Goal: Book appointment/travel/reservation

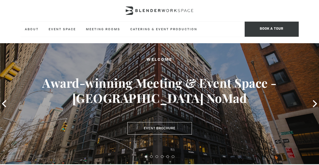
click at [314, 104] on icon at bounding box center [314, 103] width 7 height 7
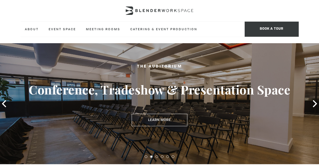
click at [316, 104] on icon at bounding box center [315, 103] width 4 height 7
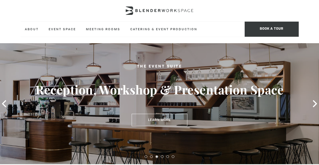
click at [315, 104] on icon at bounding box center [314, 103] width 7 height 7
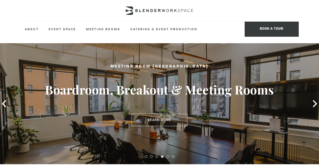
click at [314, 104] on icon at bounding box center [314, 103] width 7 height 7
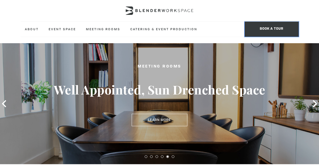
click at [280, 25] on span "BOOK A TOUR" at bounding box center [272, 29] width 54 height 15
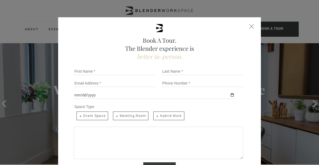
click at [251, 23] on div "Book A Tour. The Blender experience is better in-person. Team Size 1 2 3 4 5 6 …" at bounding box center [159, 113] width 203 height 193
click at [255, 26] on div "Book A Tour. The Blender experience is better in-person. Team Size 1 2 3 4 5 6 …" at bounding box center [159, 113] width 203 height 193
click at [253, 25] on div "Close form" at bounding box center [251, 26] width 5 height 5
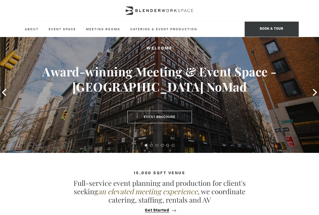
scroll to position [13, 0]
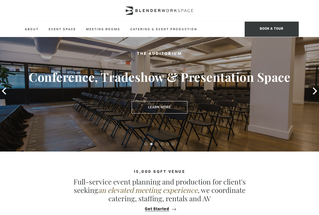
click at [312, 92] on icon at bounding box center [314, 91] width 7 height 7
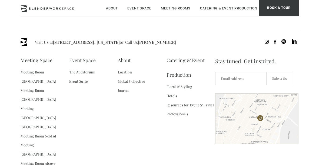
scroll to position [757, 0]
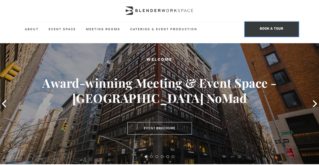
click at [271, 30] on span "BOOK A TOUR" at bounding box center [272, 29] width 54 height 15
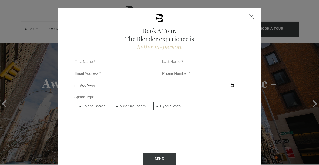
scroll to position [10, 0]
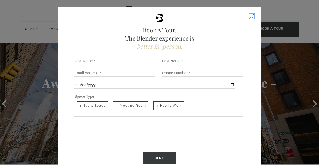
click at [254, 16] on div "Close form" at bounding box center [251, 16] width 5 height 5
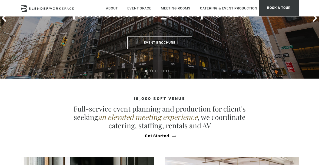
scroll to position [85, 0]
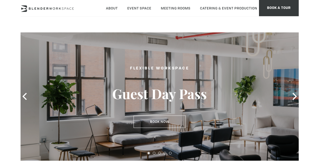
click at [145, 124] on button "Book Now" at bounding box center [160, 122] width 52 height 12
click at [141, 123] on button "Book Now" at bounding box center [160, 122] width 52 height 12
click at [298, 97] on icon at bounding box center [294, 96] width 7 height 7
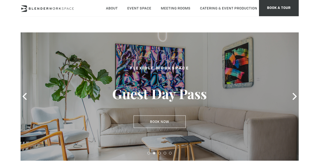
click at [294, 97] on icon at bounding box center [294, 96] width 7 height 7
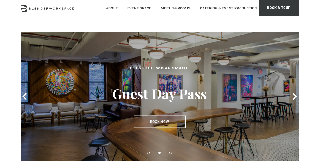
click at [298, 96] on span at bounding box center [295, 96] width 8 height 8
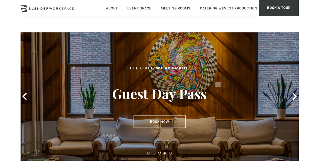
click at [152, 121] on button "Book Now" at bounding box center [160, 122] width 52 height 12
click at [154, 120] on button "Book Now" at bounding box center [160, 122] width 52 height 12
click at [149, 123] on button "Book Now" at bounding box center [160, 122] width 52 height 12
click at [176, 121] on button "Book Now" at bounding box center [160, 122] width 52 height 12
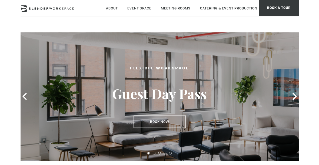
click at [144, 123] on button "Book Now" at bounding box center [160, 122] width 52 height 12
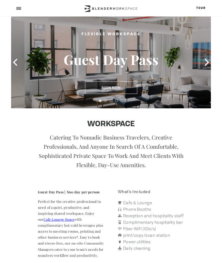
click at [122, 85] on button "Book Now" at bounding box center [111, 87] width 52 height 12
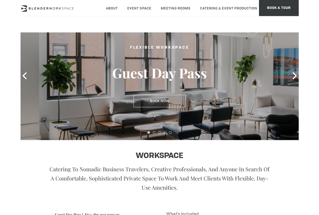
scroll to position [21, 0]
click at [298, 75] on span at bounding box center [295, 76] width 8 height 8
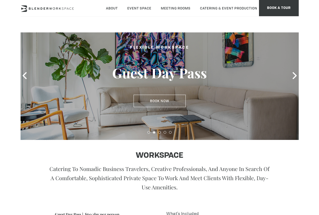
click at [294, 78] on icon at bounding box center [295, 75] width 4 height 7
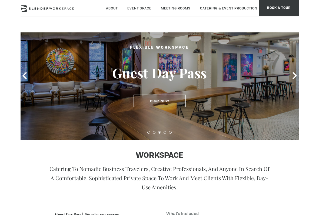
click at [293, 79] on icon at bounding box center [294, 75] width 7 height 7
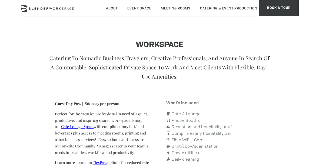
scroll to position [120, 0]
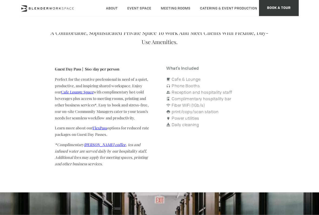
scroll to position [167, 0]
click at [64, 92] on link "Cafe Lounge Space" at bounding box center [77, 91] width 33 height 5
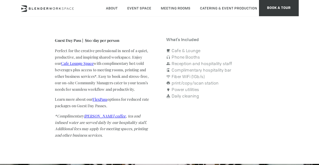
scroll to position [195, 0]
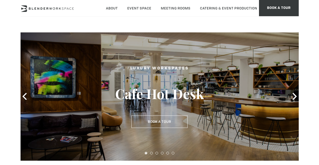
click at [137, 122] on button "Book a Tour" at bounding box center [159, 122] width 56 height 12
click at [139, 124] on button "Book a Tour" at bounding box center [159, 122] width 56 height 12
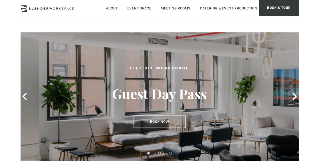
click at [175, 123] on button "Book Now" at bounding box center [160, 122] width 52 height 12
